Goal: Transaction & Acquisition: Obtain resource

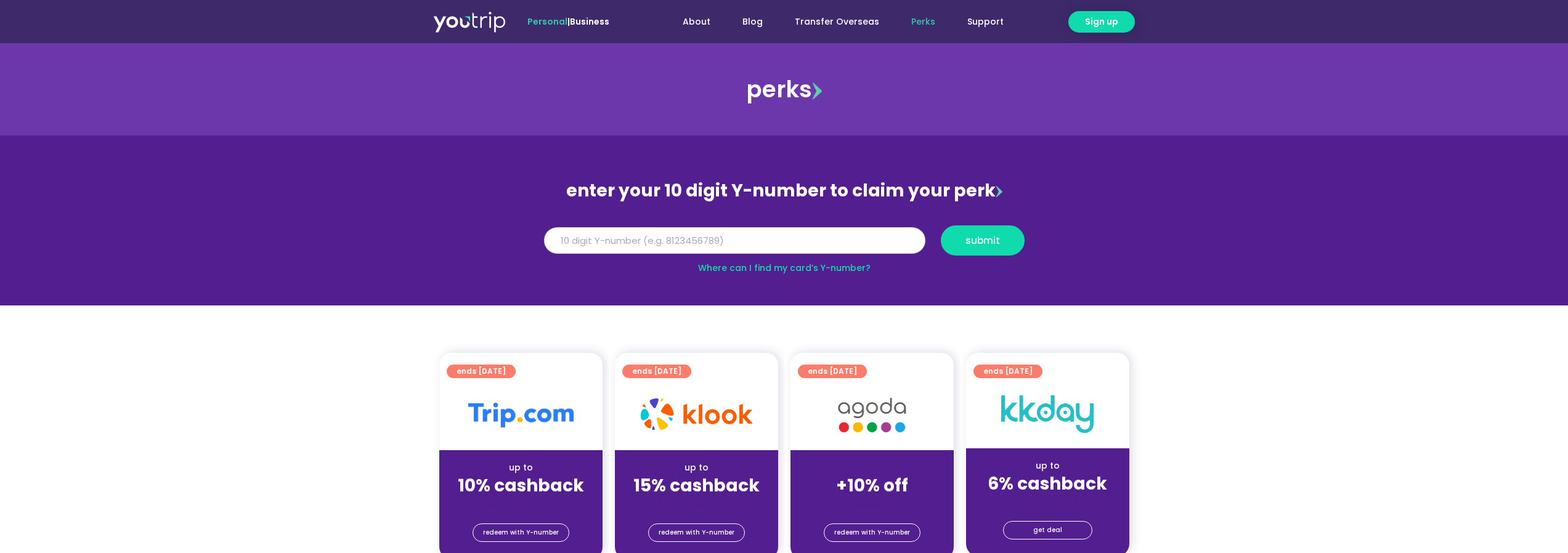
click at [599, 235] on input "Y Number" at bounding box center [734, 241] width 381 height 27
type input "8170133470"
click at [981, 242] on span "submit" at bounding box center [982, 240] width 35 height 9
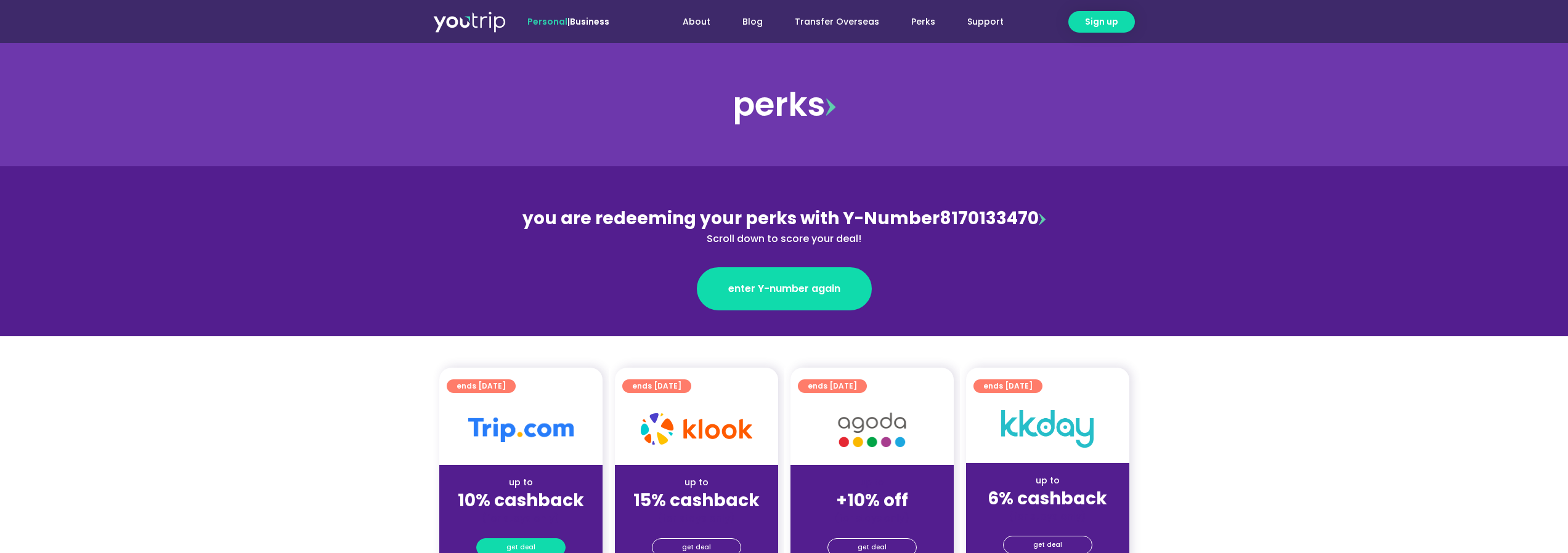
click at [511, 545] on span "get deal" at bounding box center [521, 547] width 29 height 17
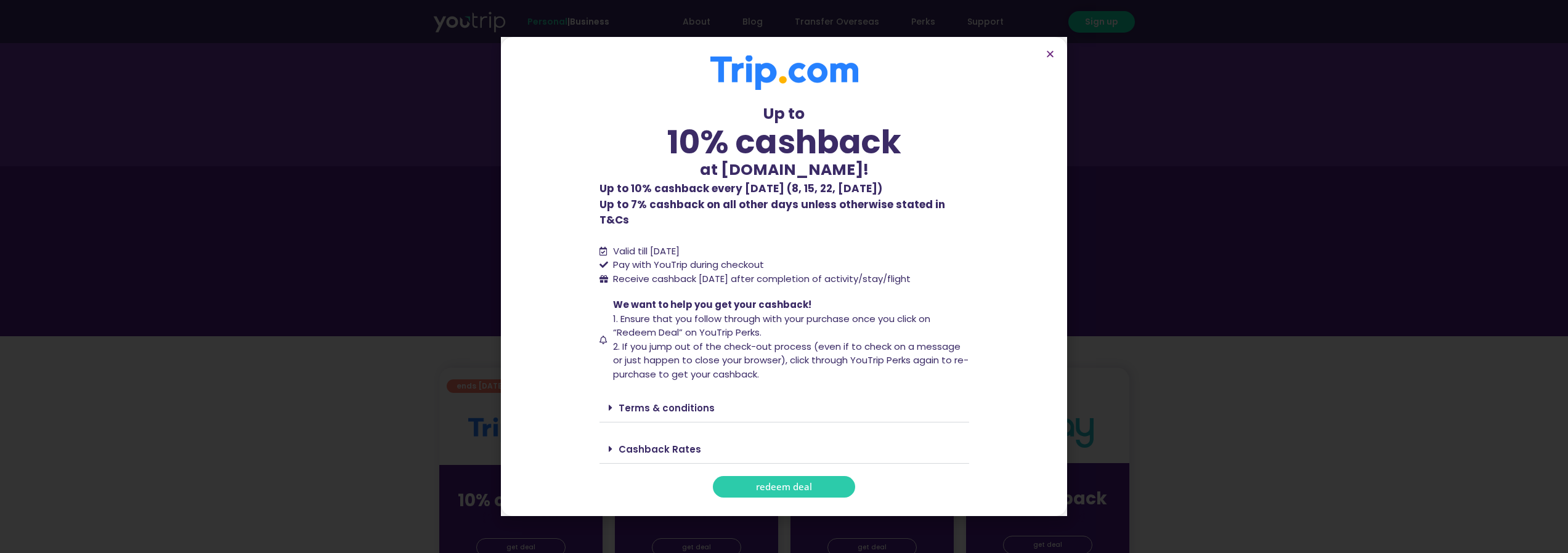
click at [789, 482] on span "redeem deal" at bounding box center [784, 487] width 56 height 9
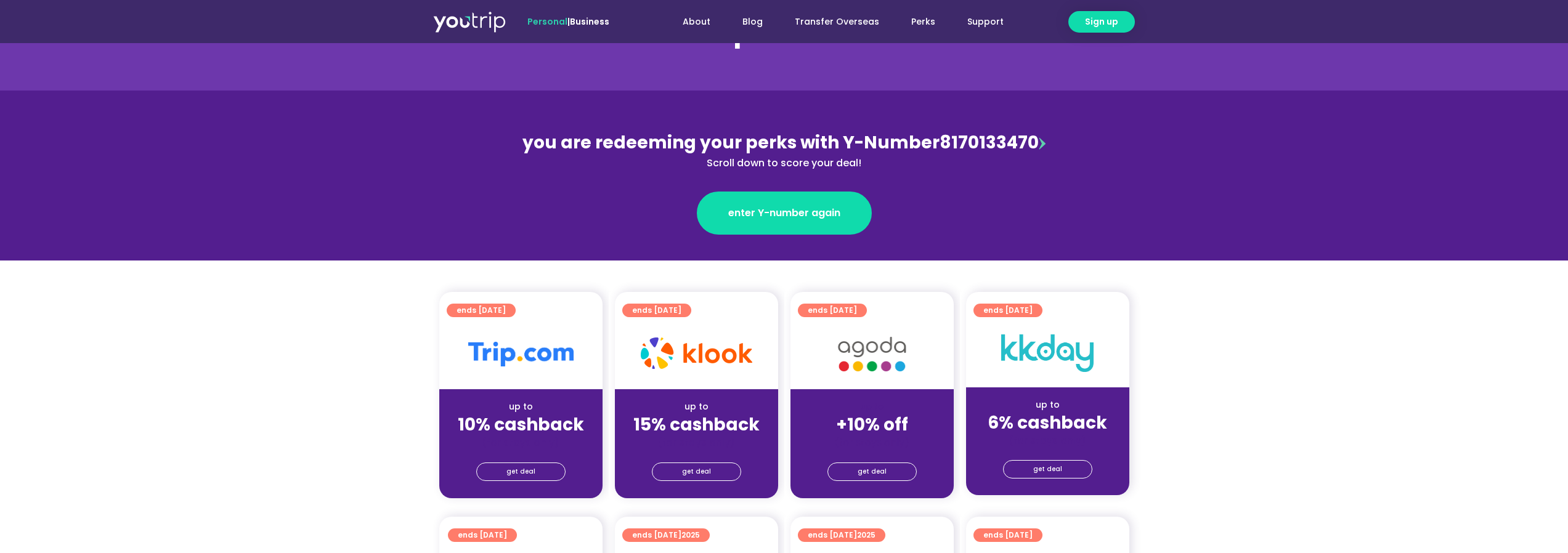
scroll to position [123, 0]
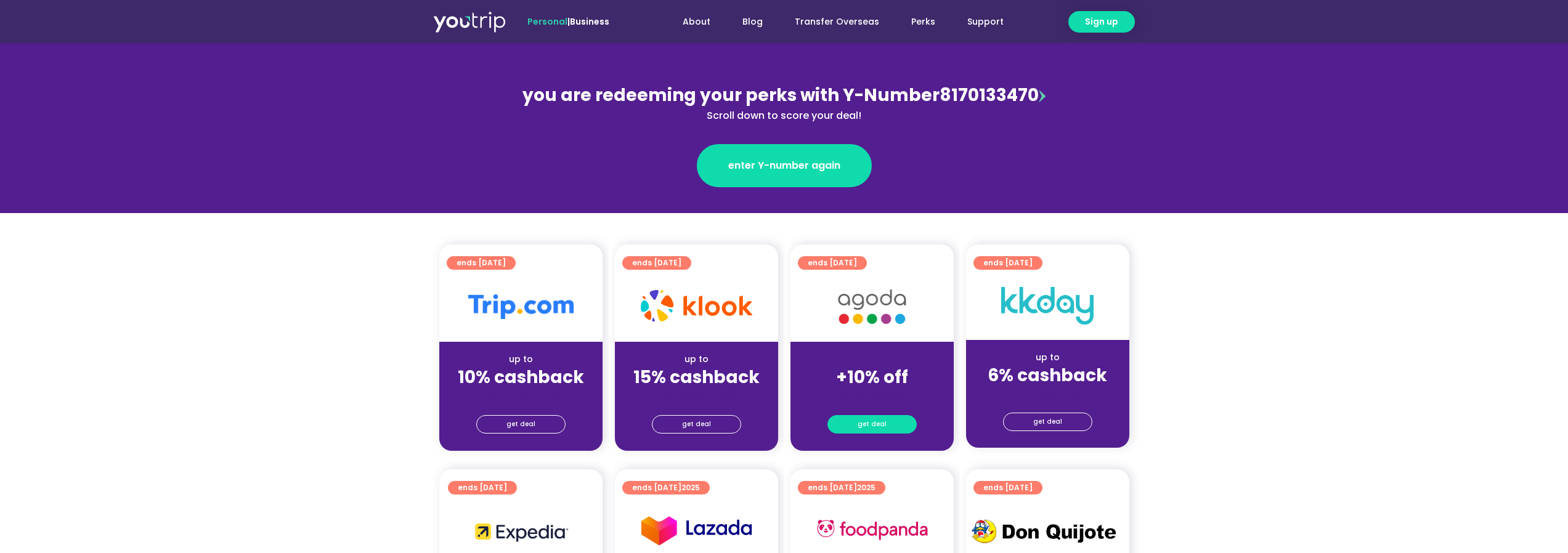
click at [870, 424] on span "get deal" at bounding box center [872, 424] width 29 height 17
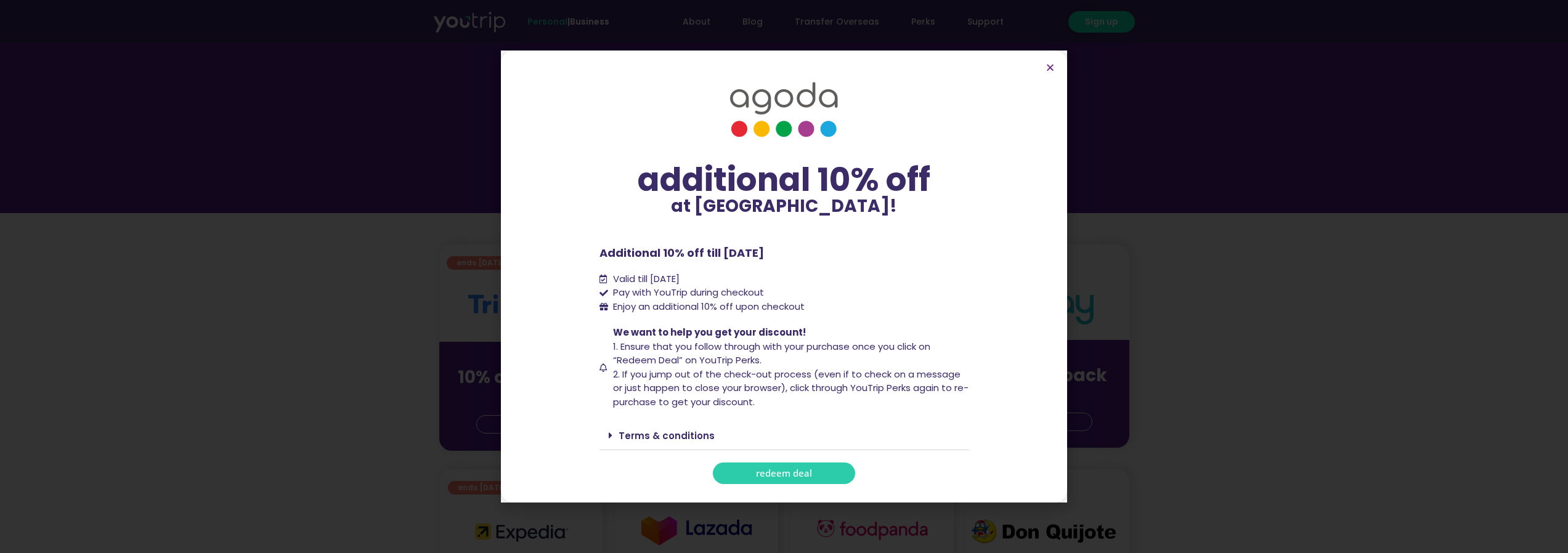
click at [778, 472] on span "redeem deal" at bounding box center [784, 473] width 56 height 9
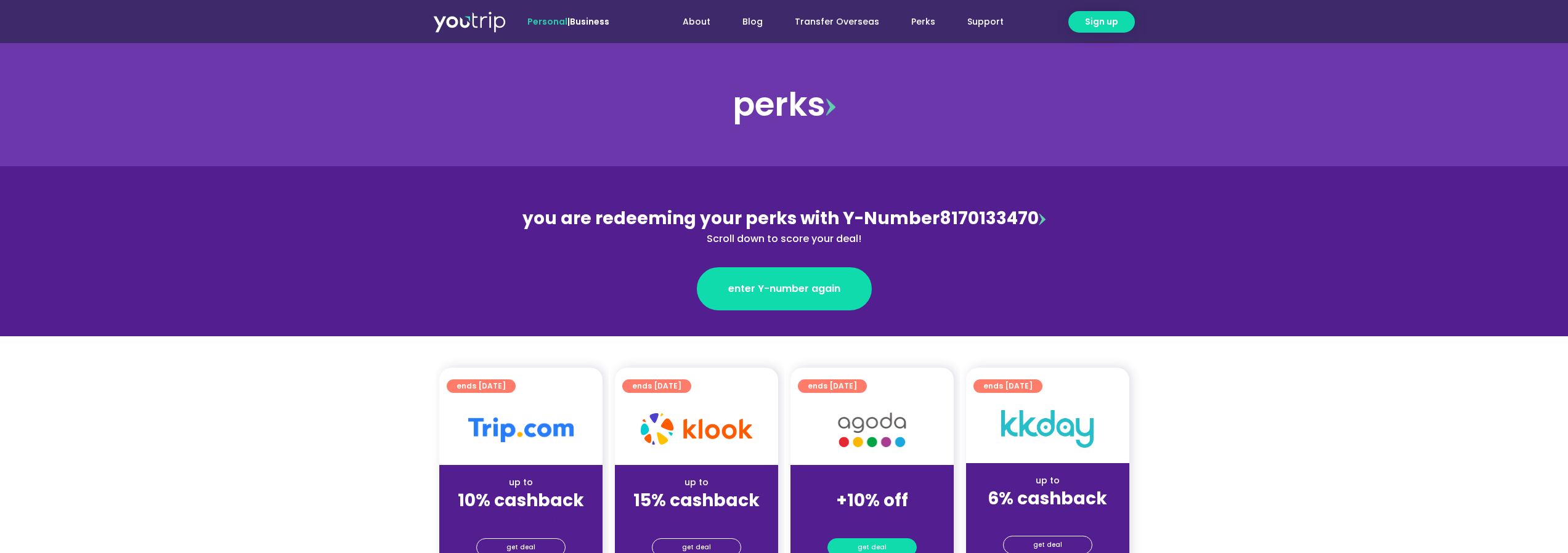
click at [885, 548] on link "get deal" at bounding box center [872, 547] width 89 height 18
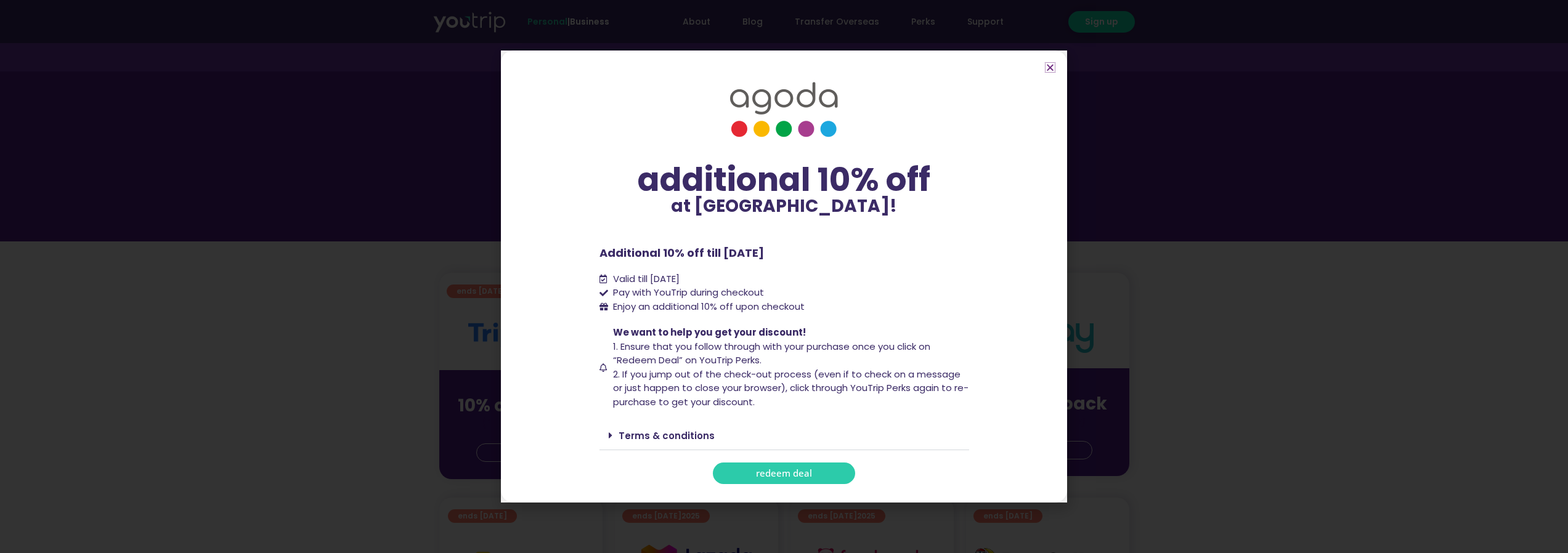
scroll to position [123, 0]
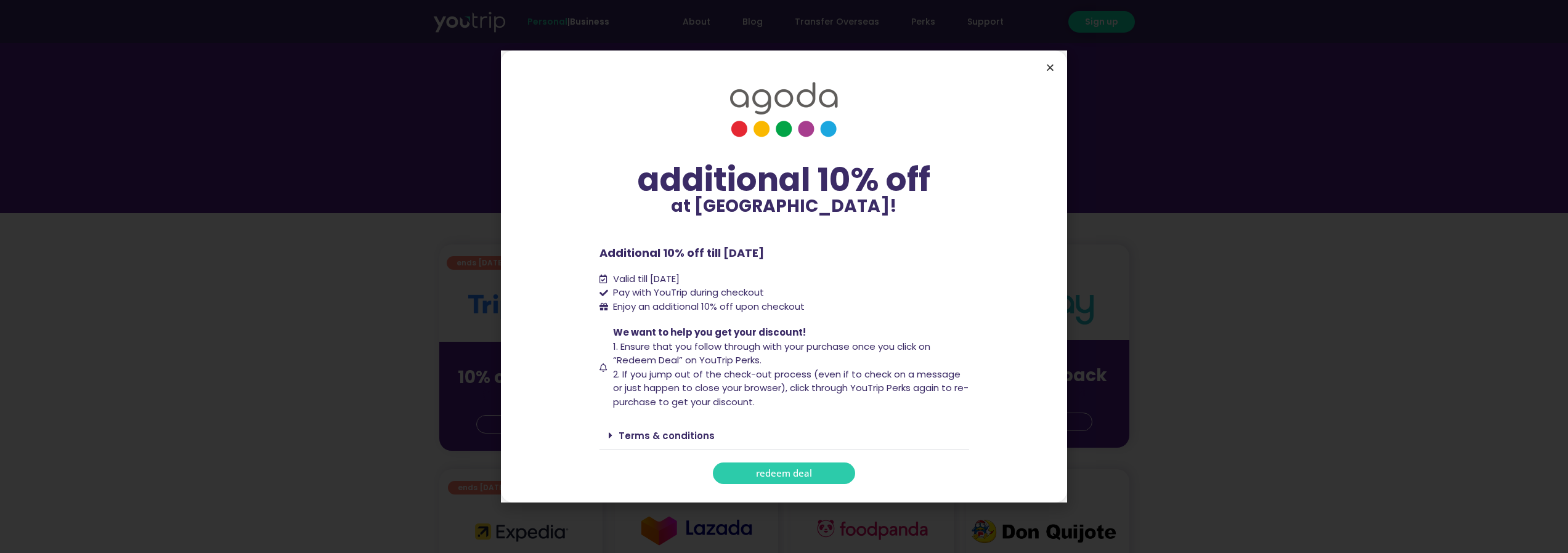
click at [1051, 64] on icon "Close" at bounding box center [1050, 68] width 9 height 9
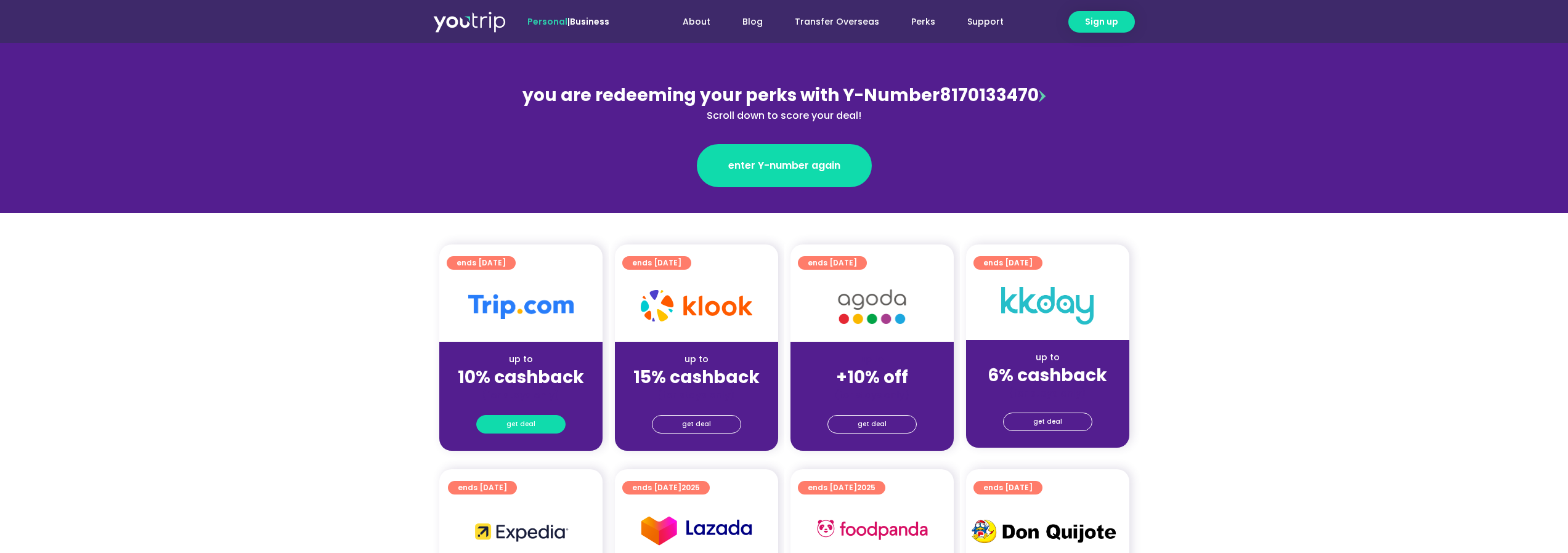
click at [520, 429] on span "get deal" at bounding box center [521, 424] width 29 height 17
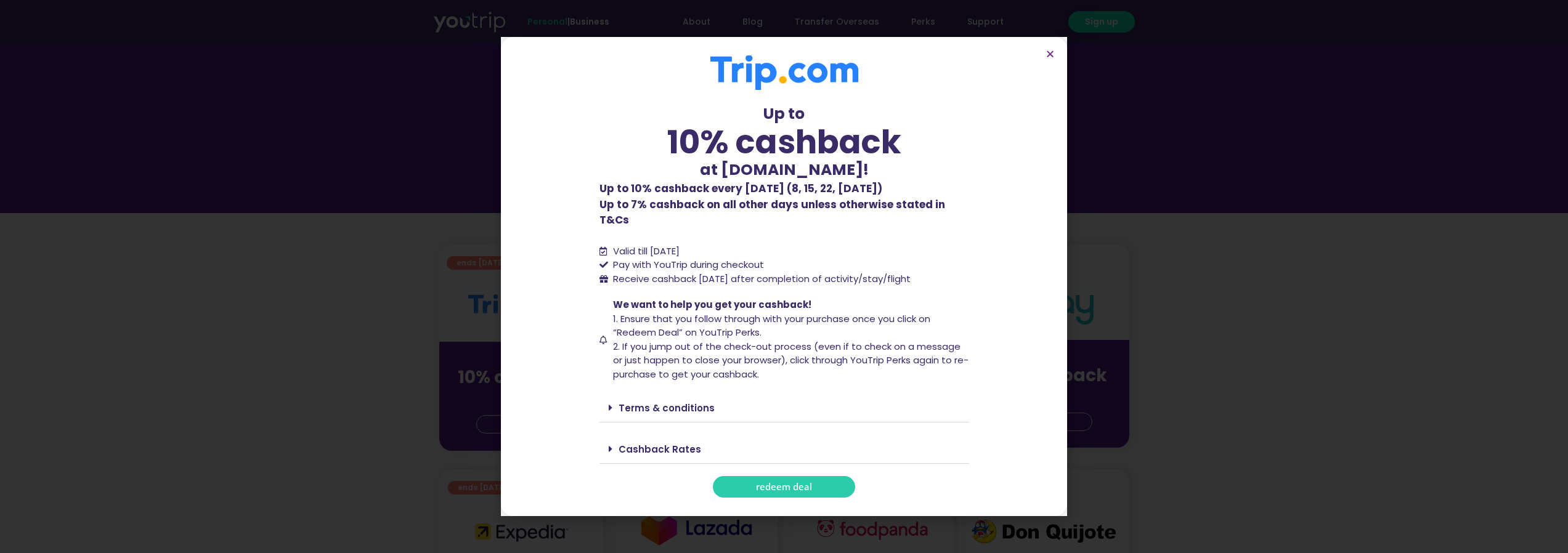
click at [775, 483] on span "redeem deal" at bounding box center [784, 487] width 56 height 9
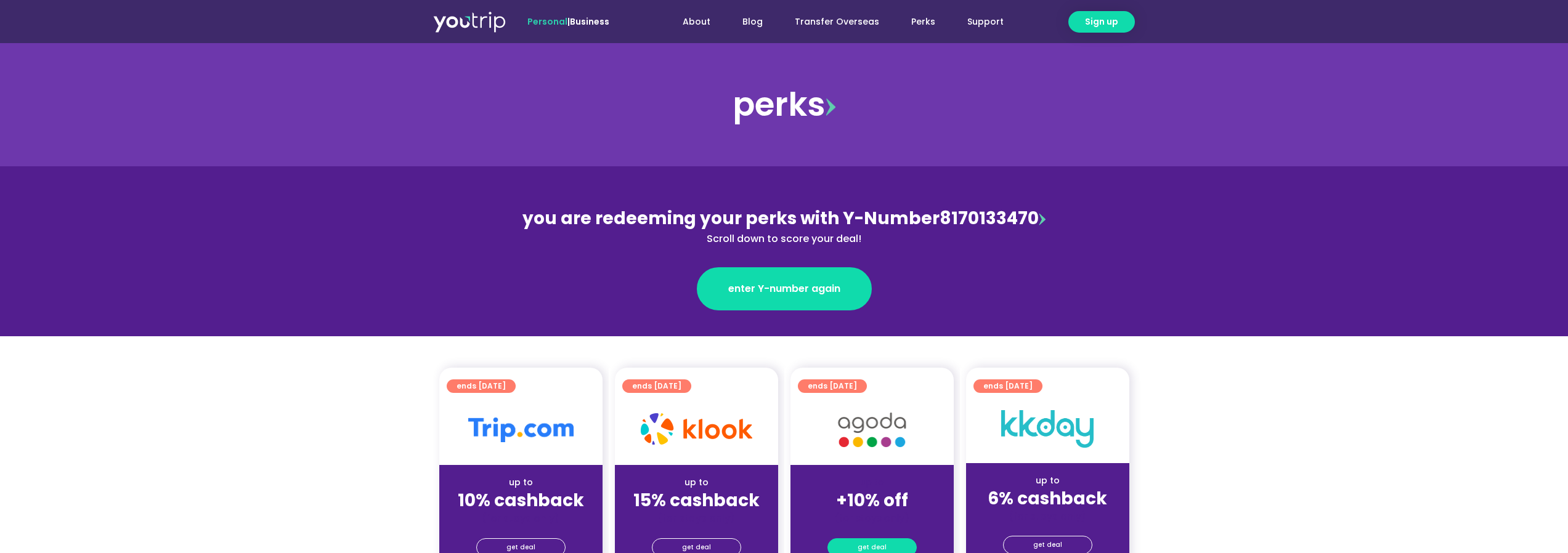
click at [891, 544] on link "get deal" at bounding box center [872, 547] width 89 height 18
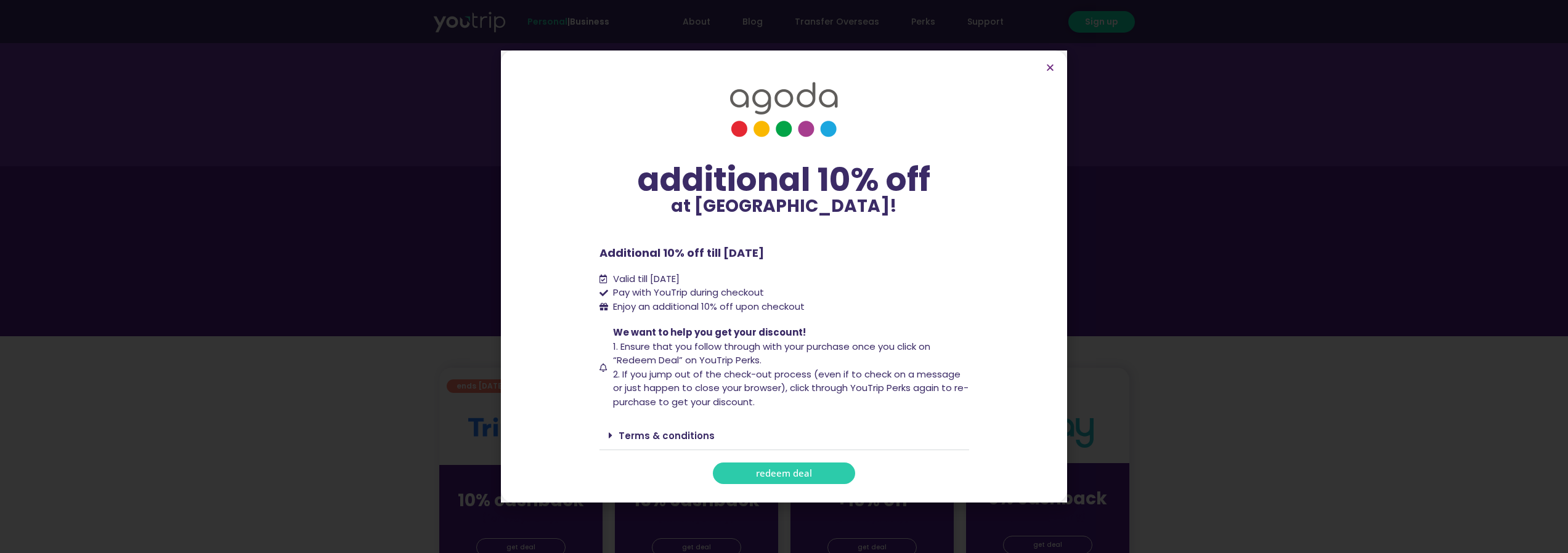
click at [753, 477] on link "redeem deal" at bounding box center [784, 473] width 142 height 22
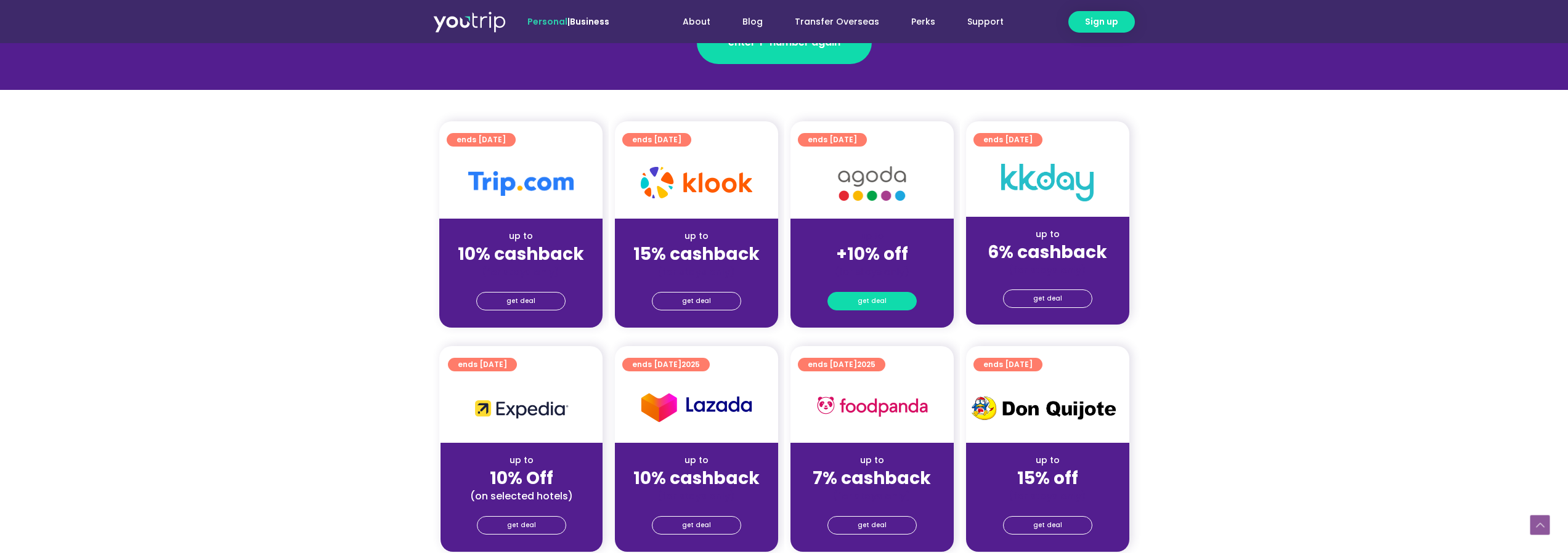
click at [863, 301] on span "get deal" at bounding box center [872, 301] width 29 height 17
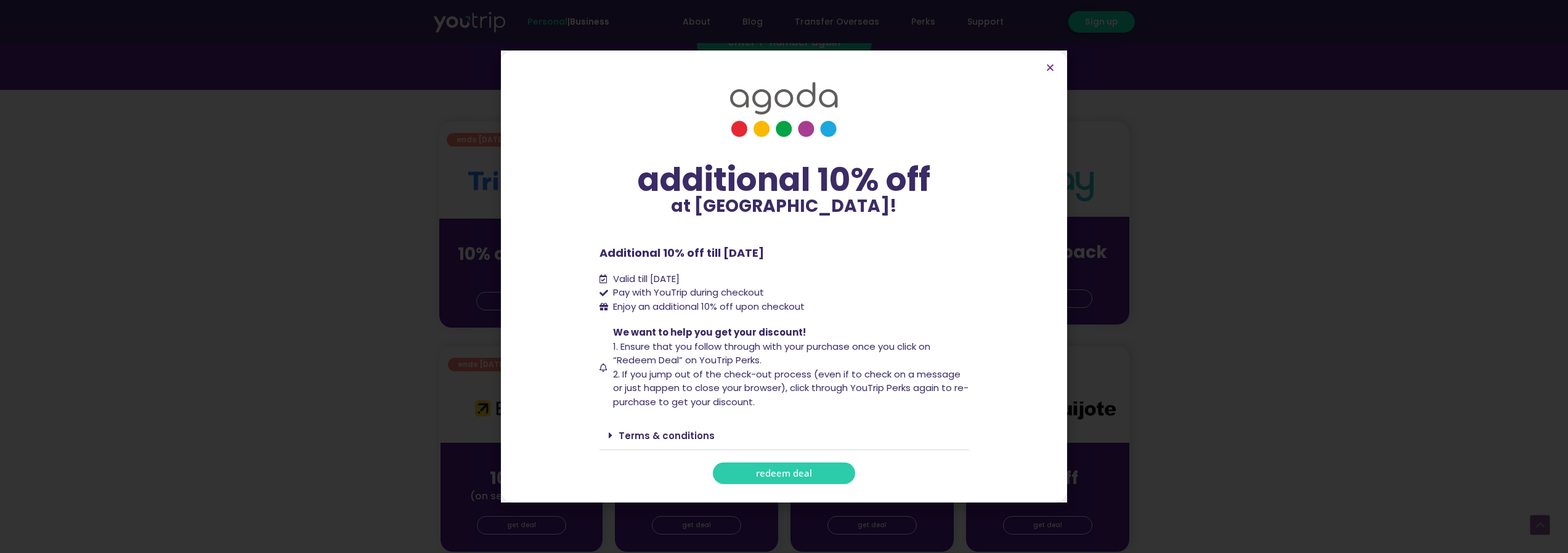
click at [782, 470] on span "redeem deal" at bounding box center [784, 473] width 56 height 9
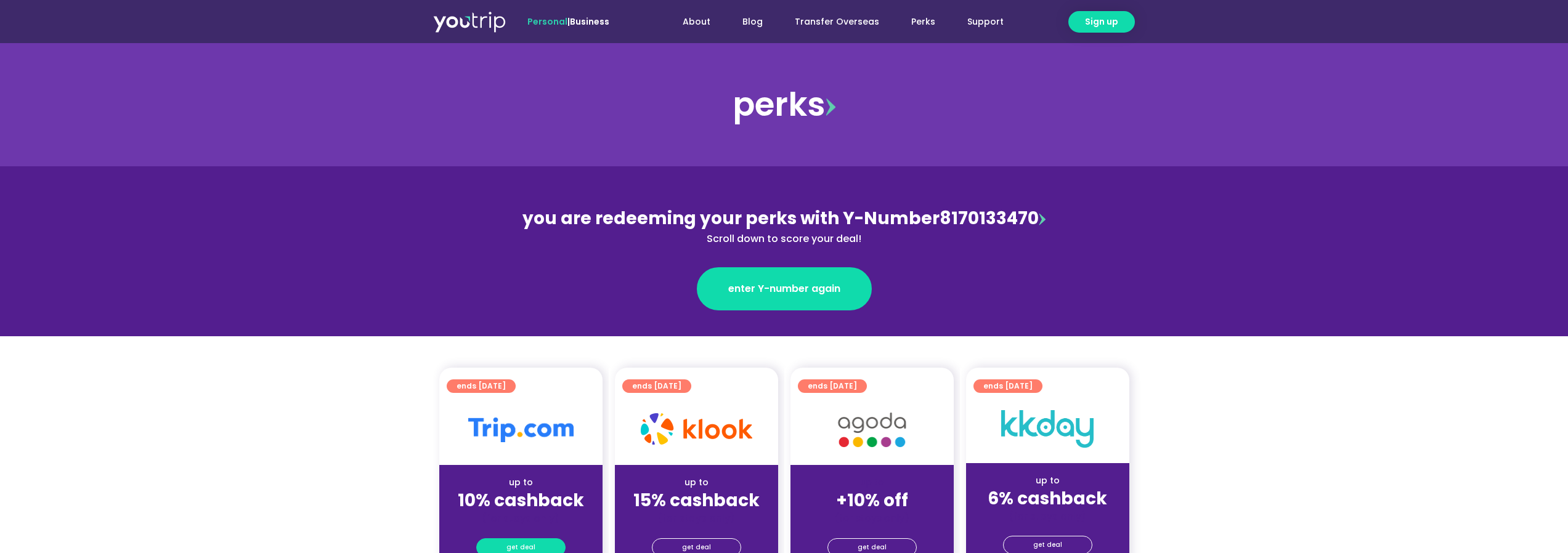
click at [490, 548] on link "get deal" at bounding box center [521, 547] width 89 height 18
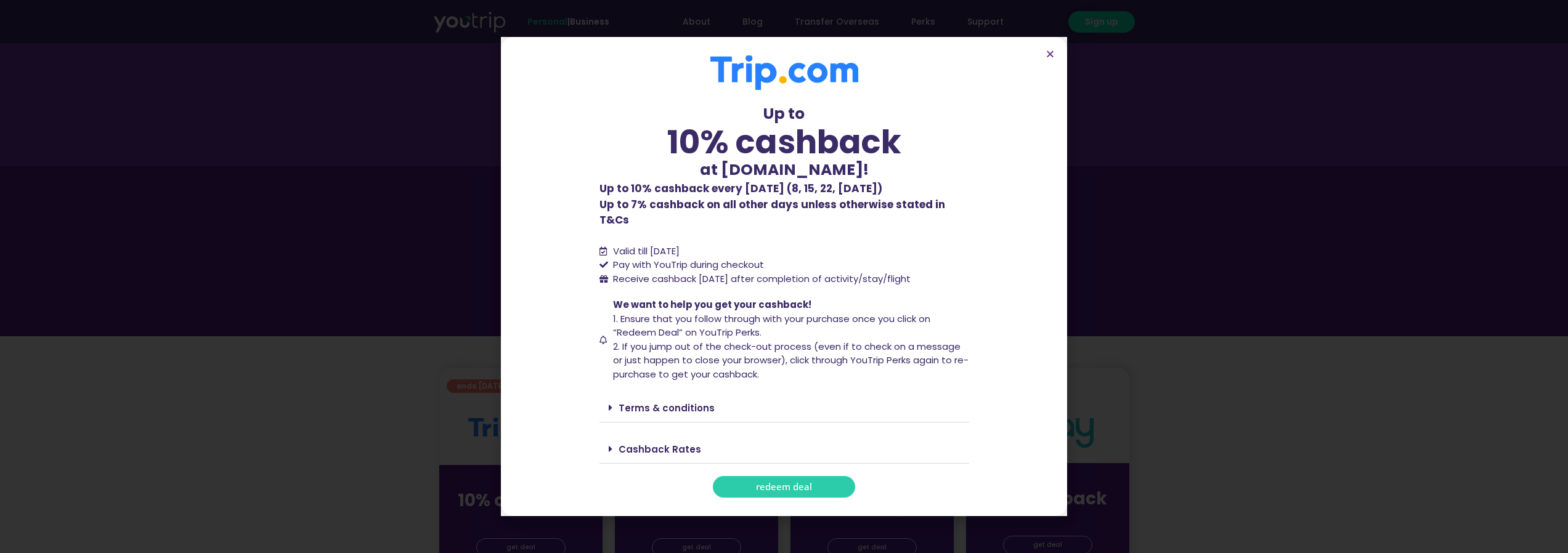
click at [809, 482] on span "redeem deal" at bounding box center [784, 487] width 56 height 9
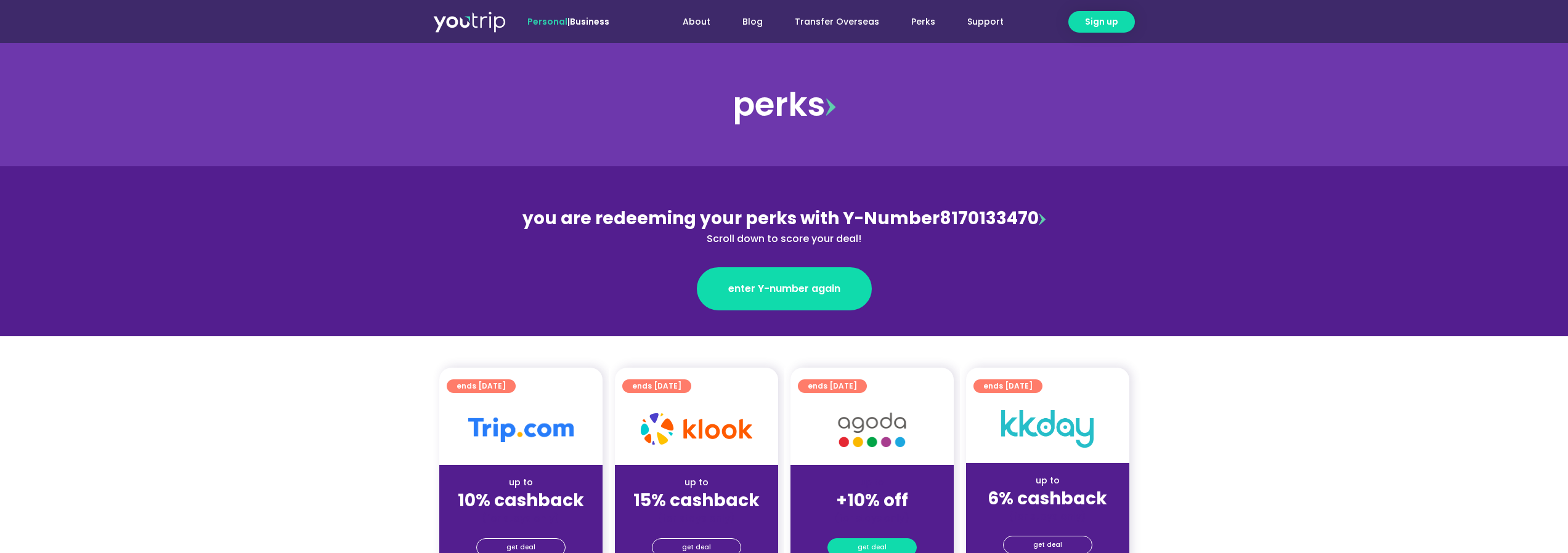
click at [885, 548] on link "get deal" at bounding box center [872, 547] width 89 height 18
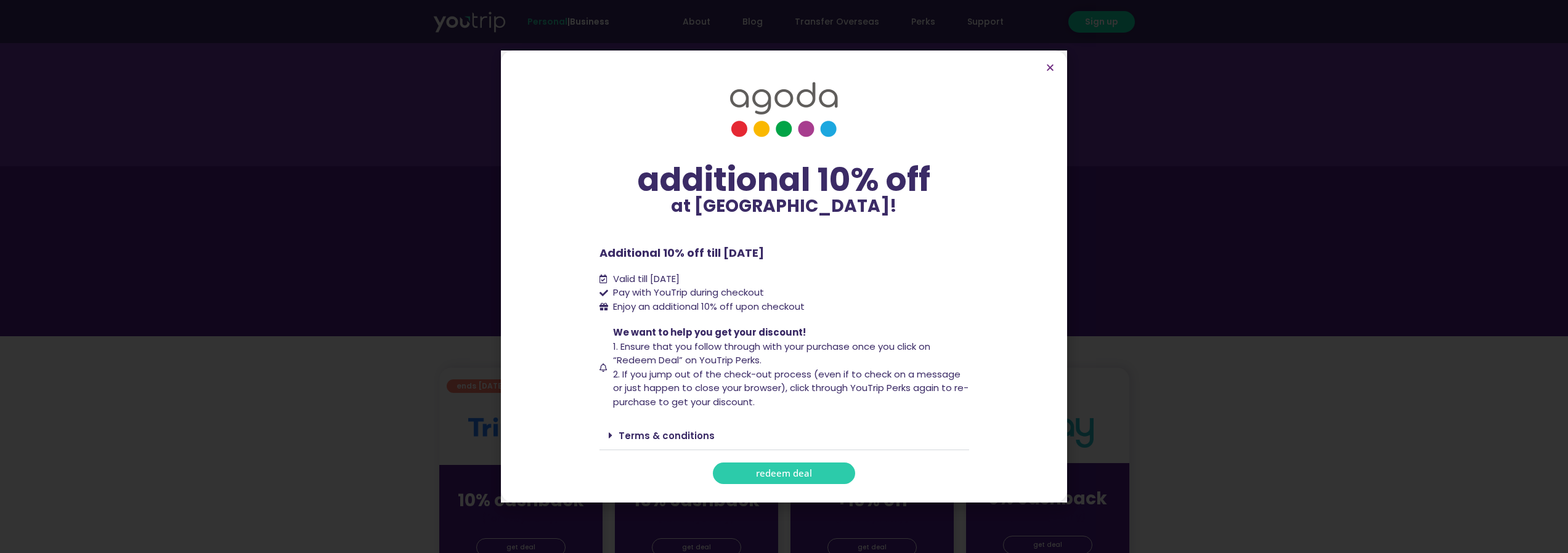
click at [779, 470] on span "redeem deal" at bounding box center [784, 473] width 56 height 9
